Goal: Navigation & Orientation: Find specific page/section

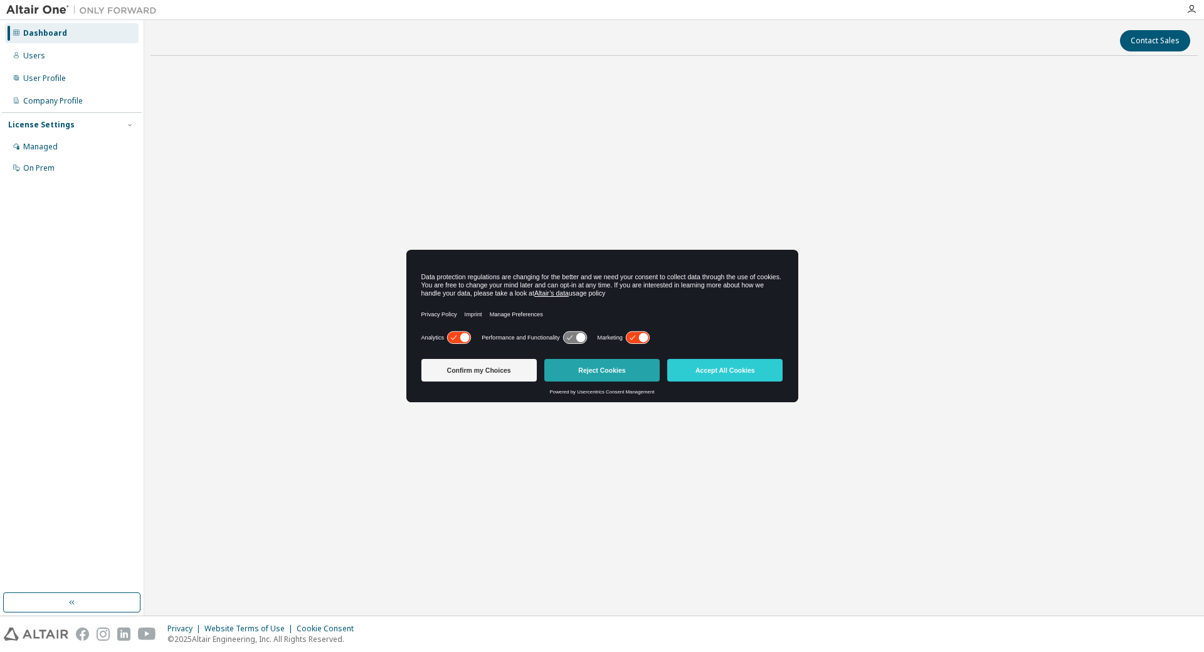
click at [585, 370] on button "Reject Cookies" at bounding box center [601, 370] width 115 height 23
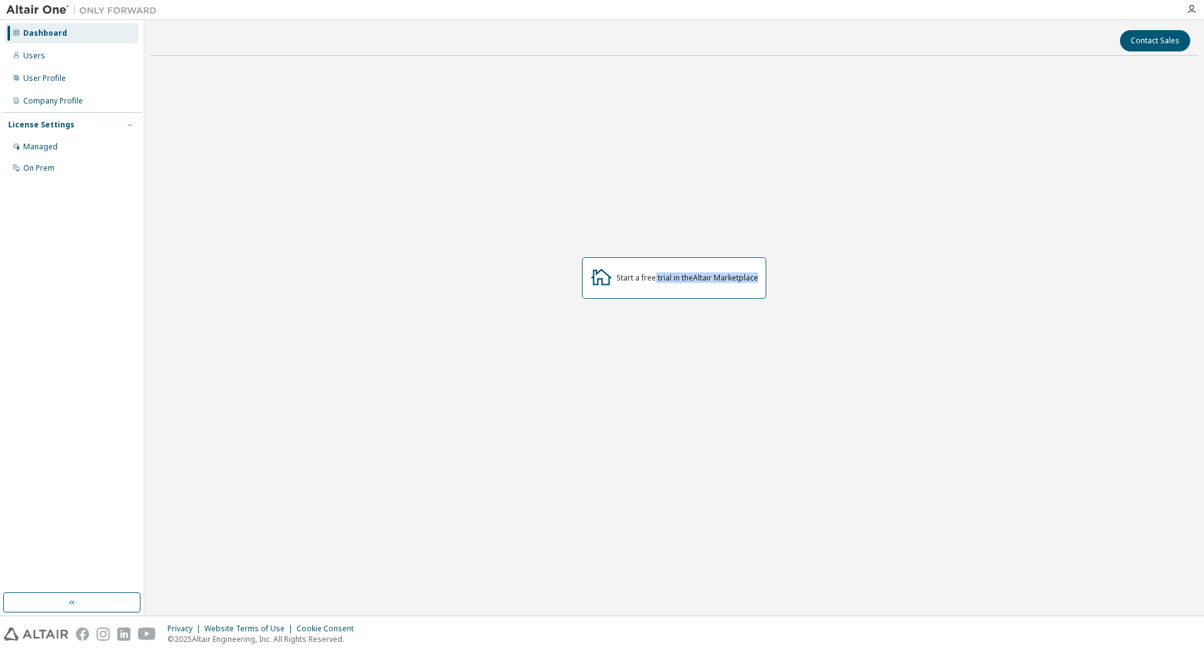
drag, startPoint x: 653, startPoint y: 277, endPoint x: 833, endPoint y: 289, distance: 180.4
click at [833, 289] on div "Start a free trial in the Altair Marketplace" at bounding box center [674, 277] width 1047 height 423
click at [916, 312] on div "Start a free trial in the Altair Marketplace" at bounding box center [674, 277] width 1047 height 423
click at [1074, 133] on div "Start a free trial in the Altair Marketplace" at bounding box center [674, 277] width 1047 height 423
click at [716, 278] on link "Altair Marketplace" at bounding box center [725, 277] width 65 height 11
